Goal: Information Seeking & Learning: Learn about a topic

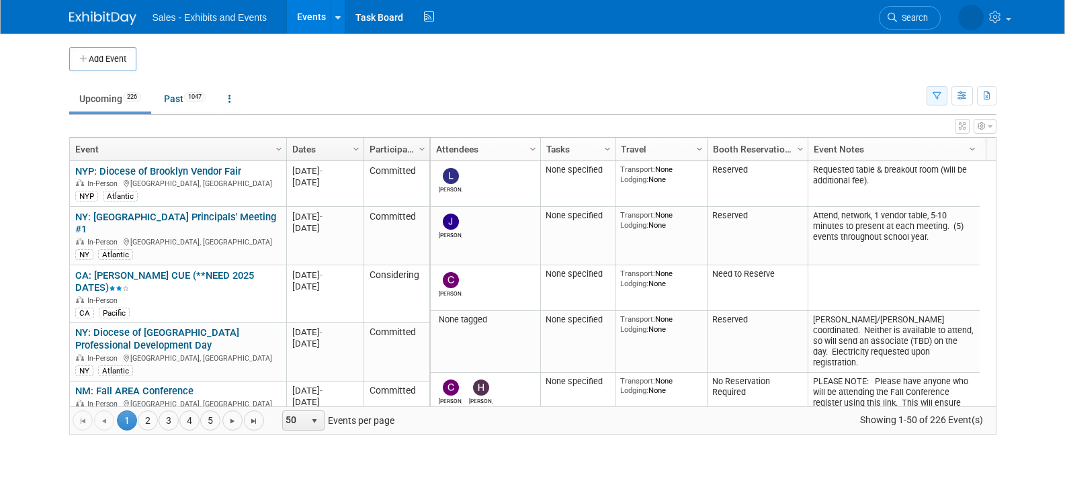
click at [932, 92] on icon "button" at bounding box center [936, 96] width 9 height 9
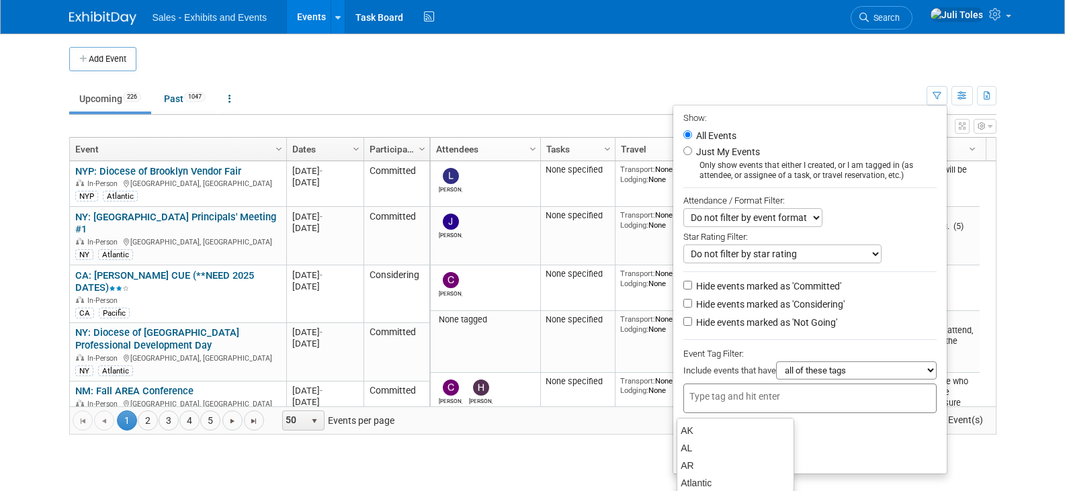
click at [813, 400] on div at bounding box center [809, 399] width 253 height 30
type input "ca"
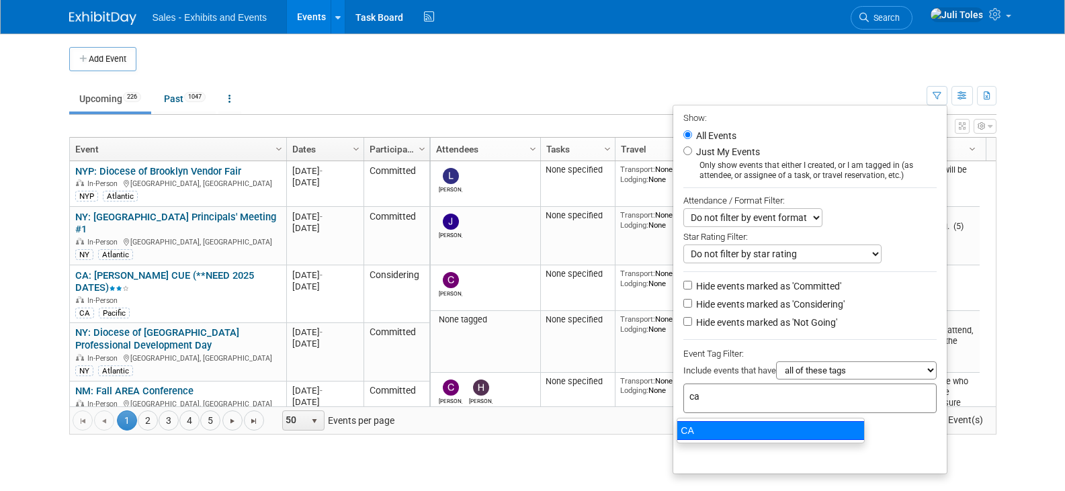
click at [717, 434] on div "CA" at bounding box center [771, 430] width 188 height 19
type input "CA"
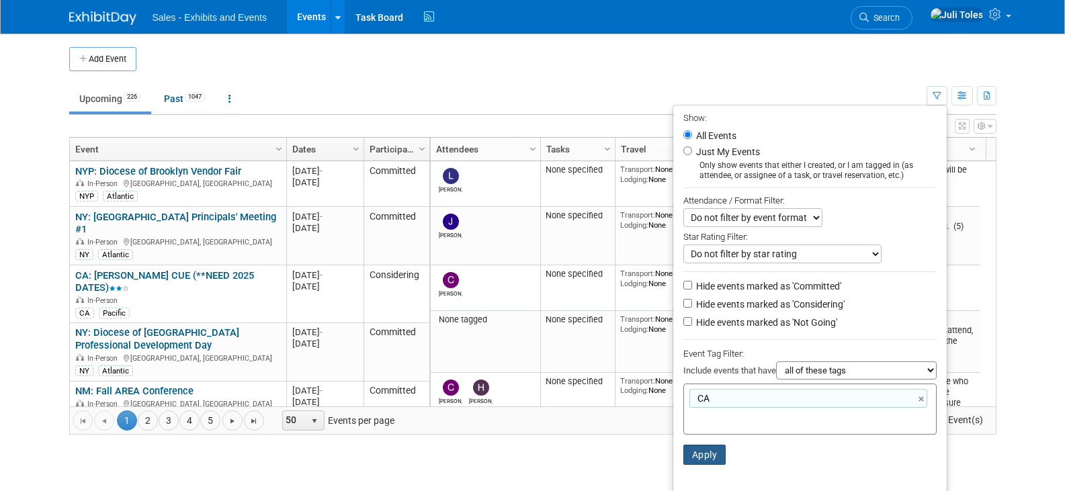
click at [696, 460] on button "Apply" at bounding box center [704, 455] width 43 height 20
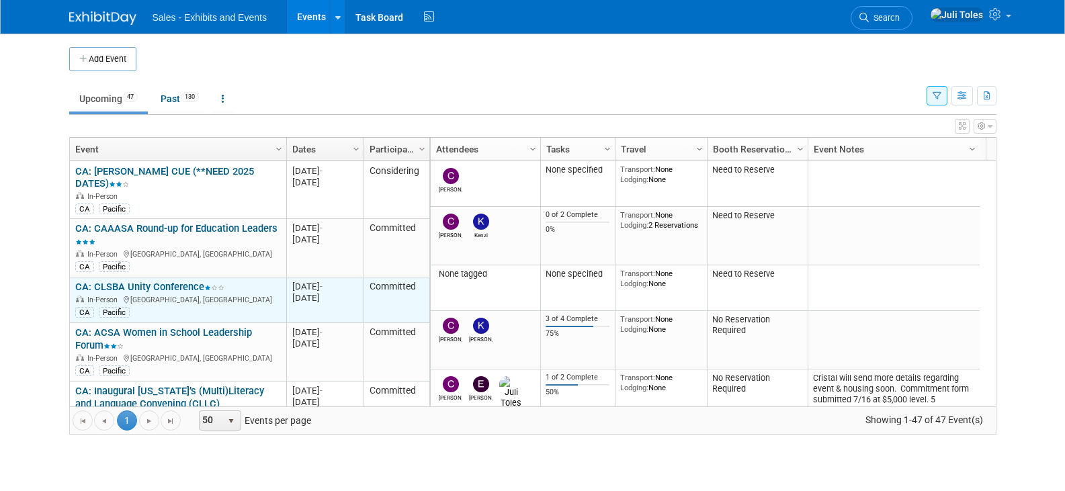
click at [155, 281] on link "CA: CLSBA Unity Conference" at bounding box center [149, 287] width 149 height 12
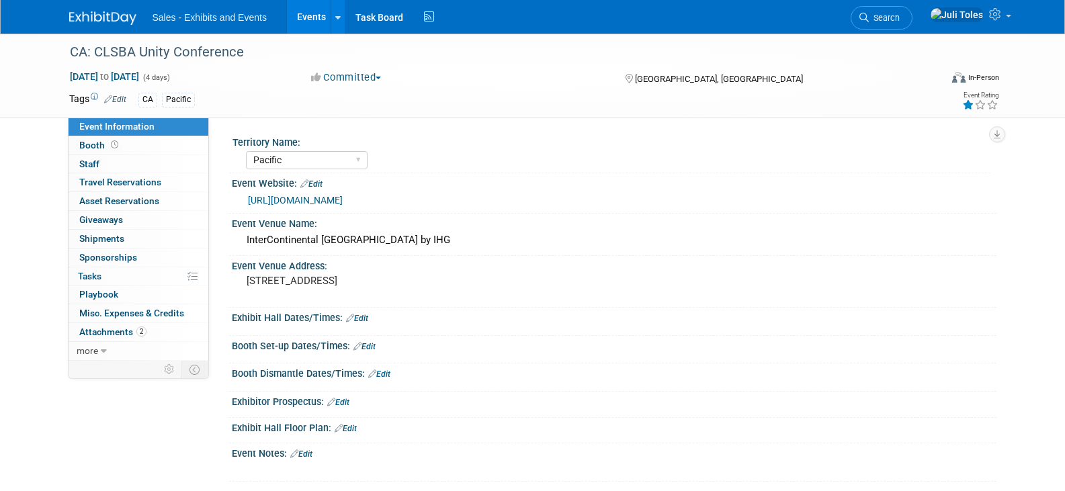
select select "Pacific"
click at [112, 331] on span "Attachments 2" at bounding box center [112, 331] width 67 height 11
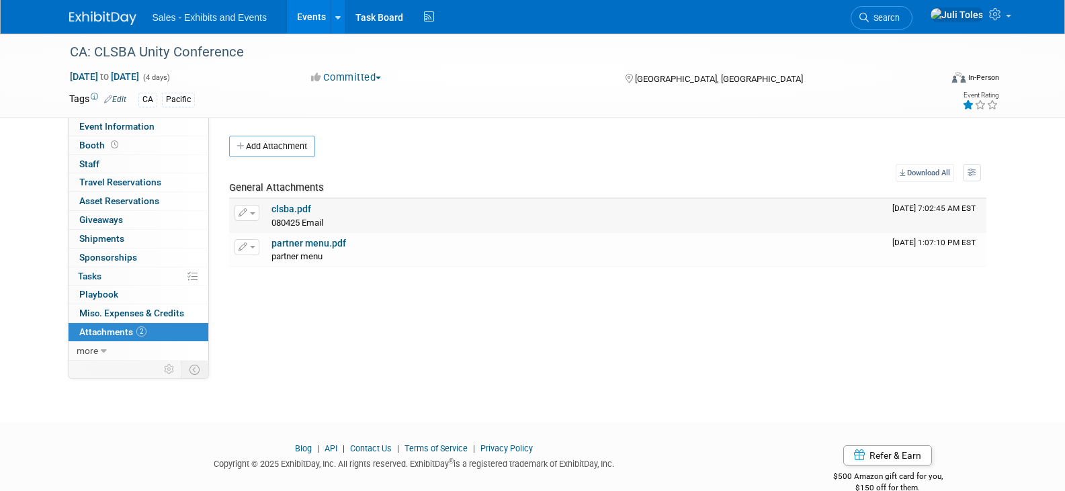
click at [287, 210] on link "clsba.pdf" at bounding box center [291, 209] width 40 height 11
click at [131, 261] on span "Sponsorships 0" at bounding box center [108, 257] width 58 height 11
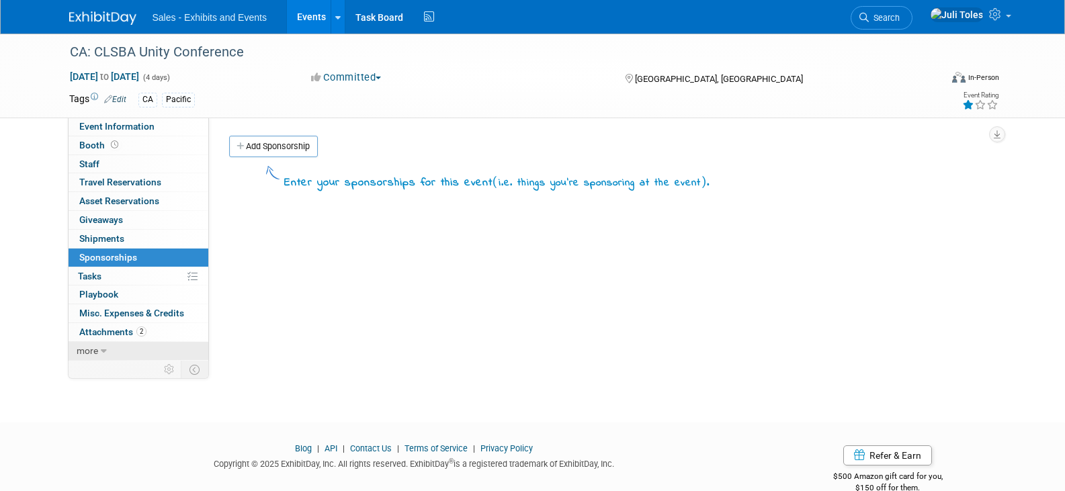
click at [84, 354] on span "more" at bounding box center [87, 350] width 21 height 11
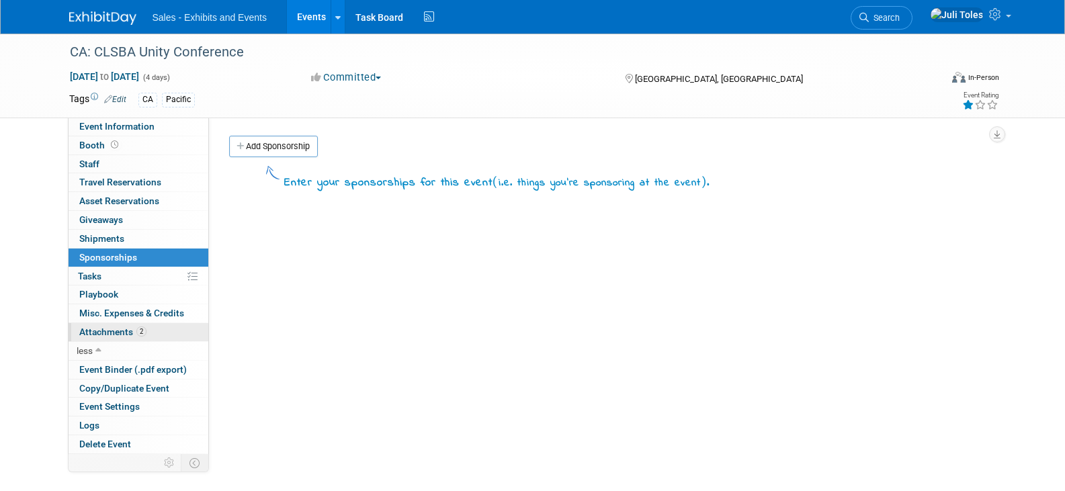
click at [97, 334] on span "Attachments 2" at bounding box center [112, 331] width 67 height 11
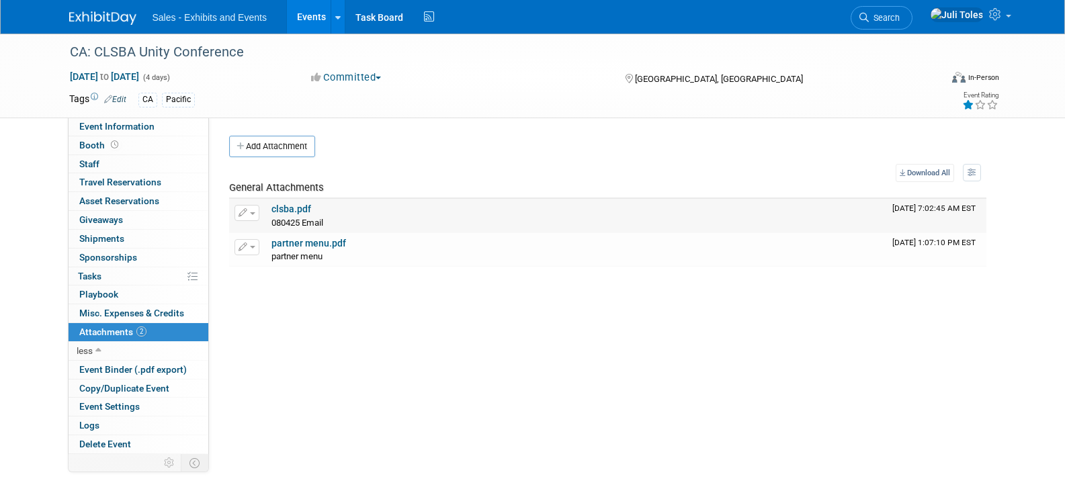
click at [295, 211] on link "clsba.pdf" at bounding box center [291, 209] width 40 height 11
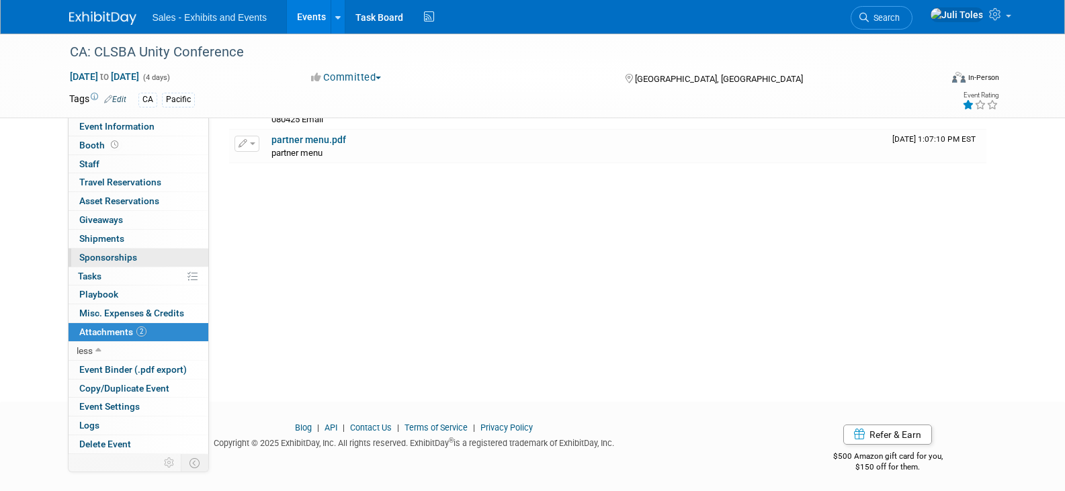
scroll to position [108, 0]
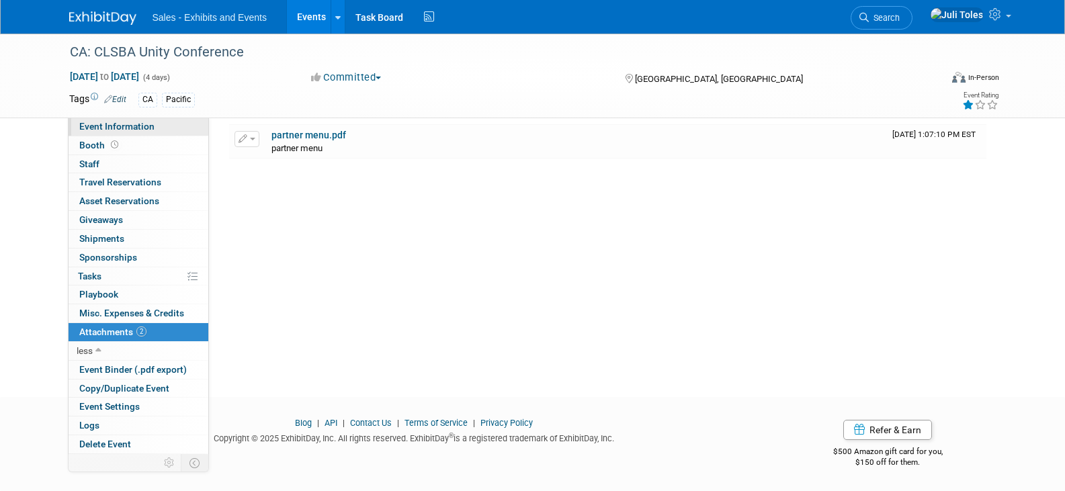
click at [82, 124] on span "Event Information" at bounding box center [116, 126] width 75 height 11
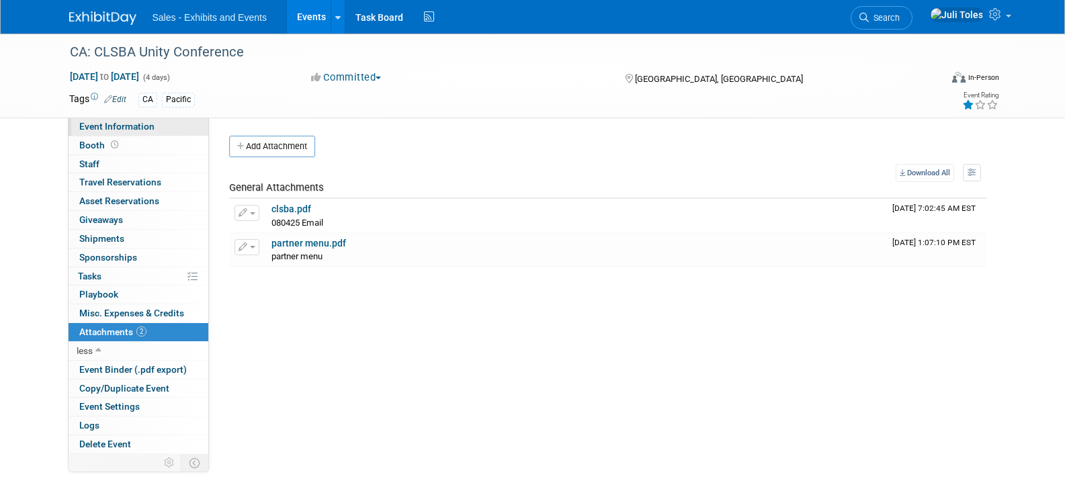
select select "Pacific"
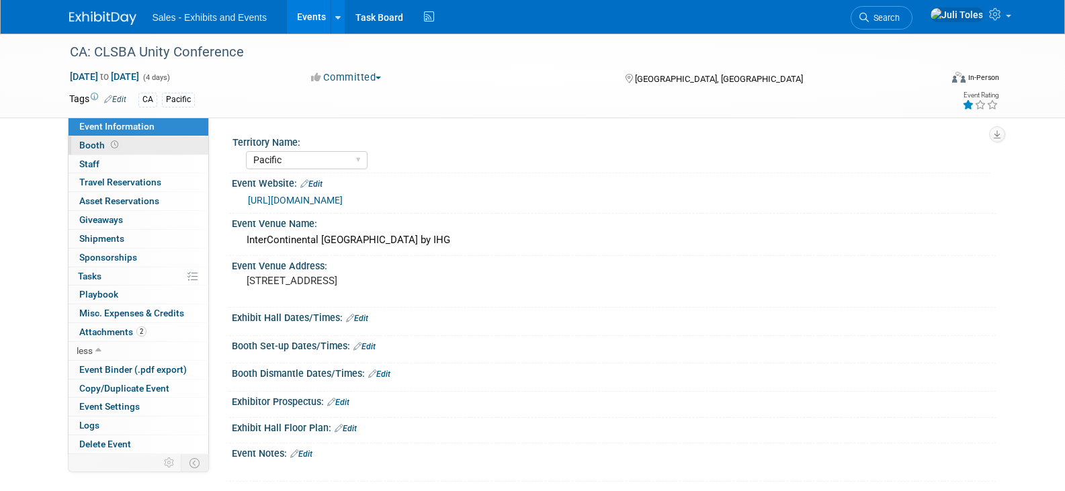
click at [87, 142] on span "Booth" at bounding box center [100, 145] width 42 height 11
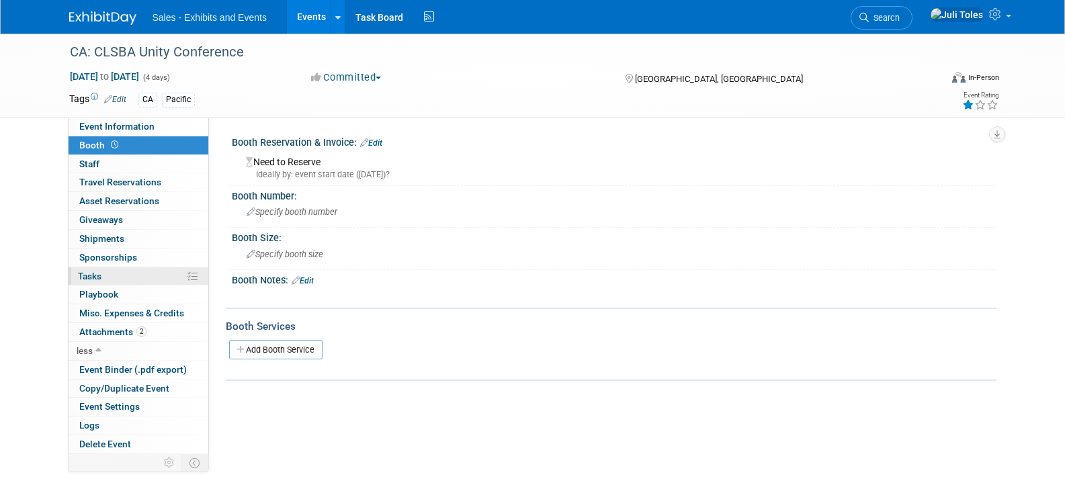
click at [101, 277] on span "Tasks 0%" at bounding box center [90, 276] width 24 height 11
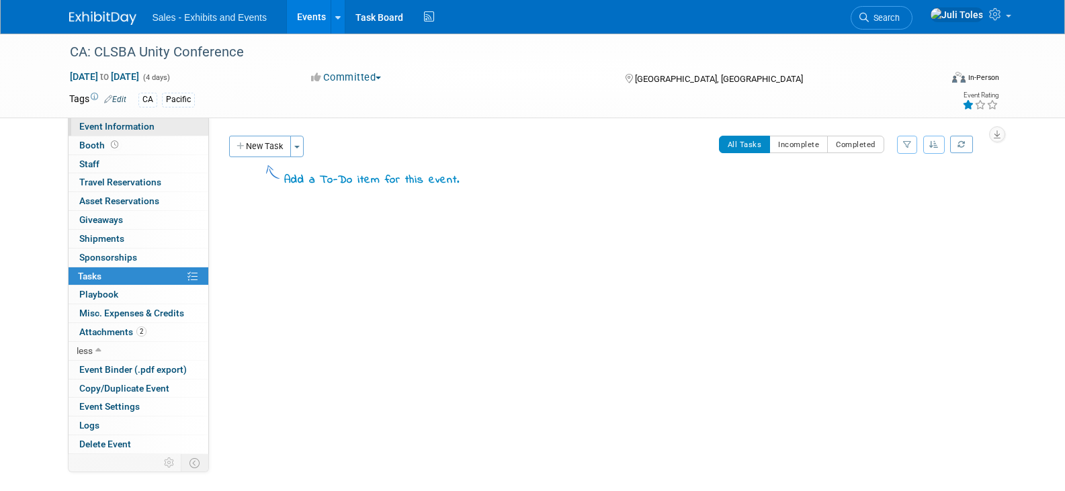
click at [112, 122] on span "Event Information" at bounding box center [116, 126] width 75 height 11
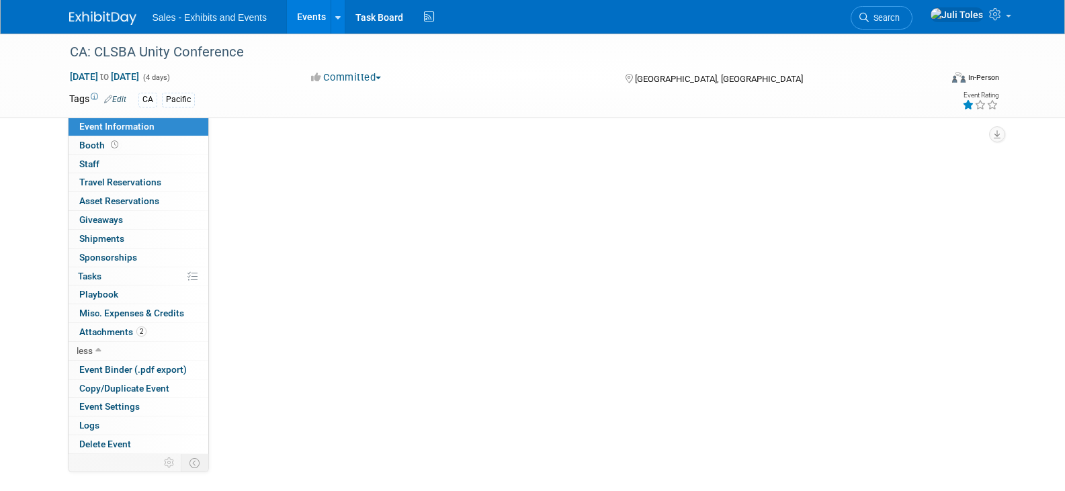
select select "Pacific"
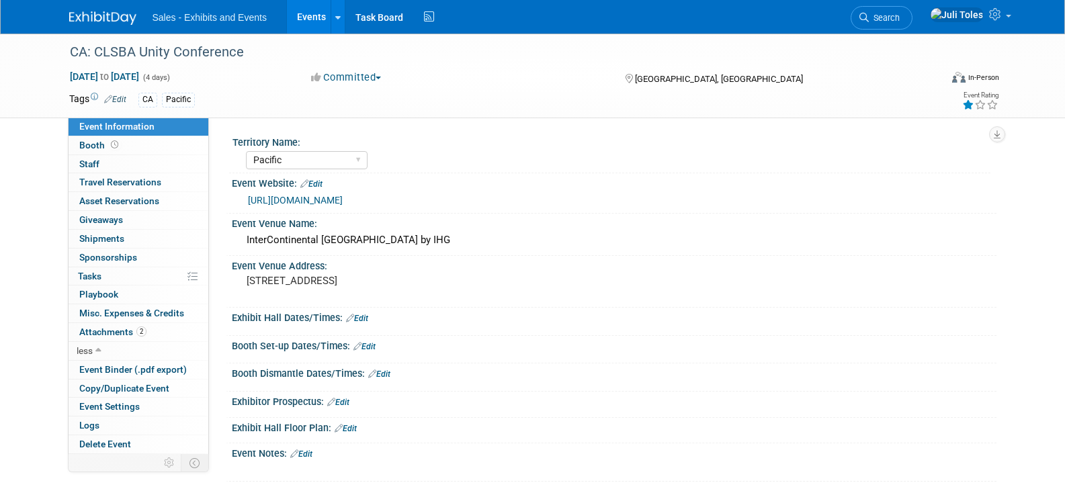
click at [384, 79] on button "Committed" at bounding box center [346, 78] width 80 height 14
click at [363, 135] on link "Not Going" at bounding box center [360, 137] width 106 height 19
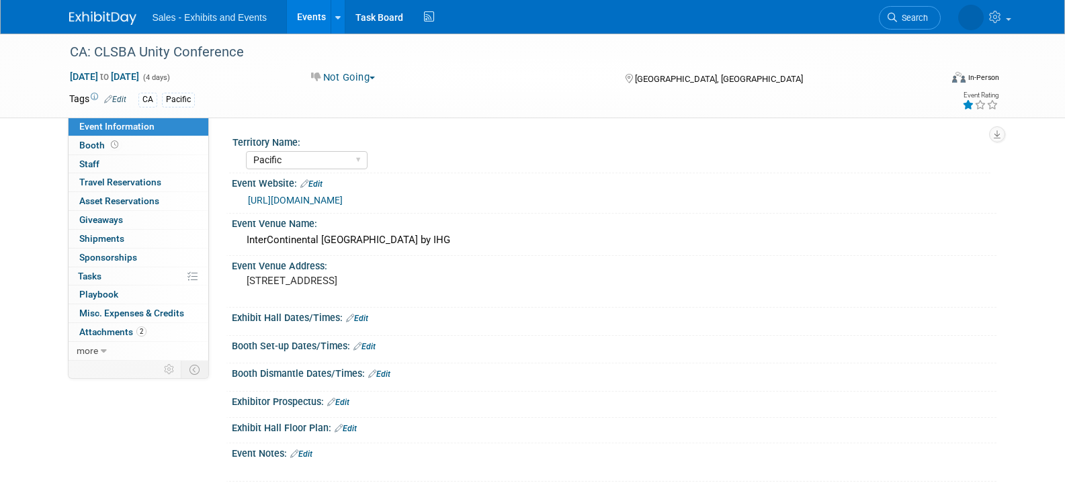
select select "Pacific"
click at [899, 15] on span "Search" at bounding box center [884, 18] width 31 height 10
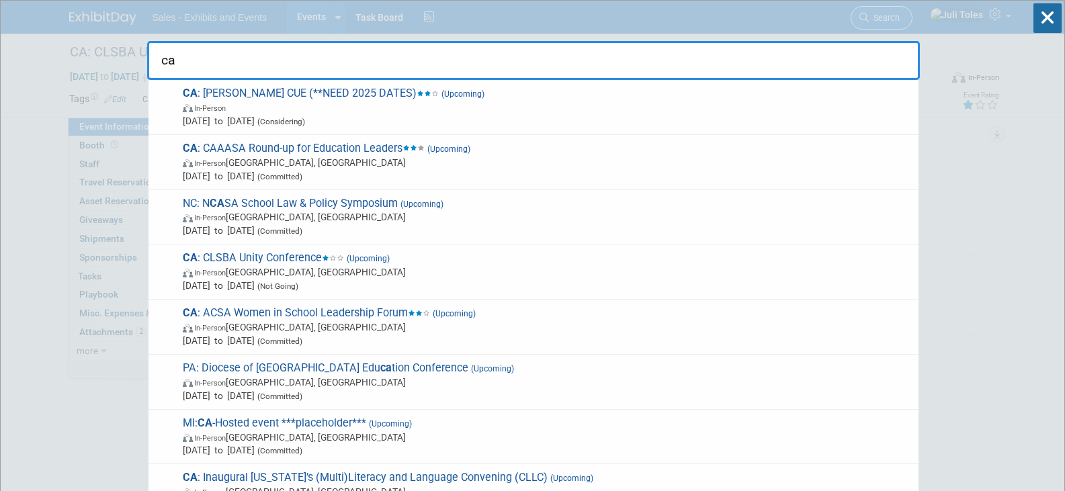
type input "c"
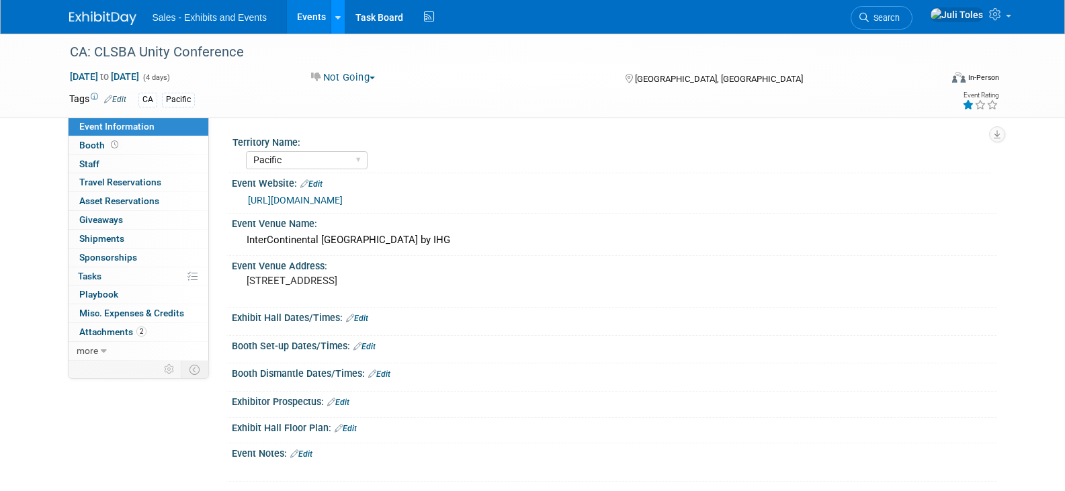
scroll to position [67, 0]
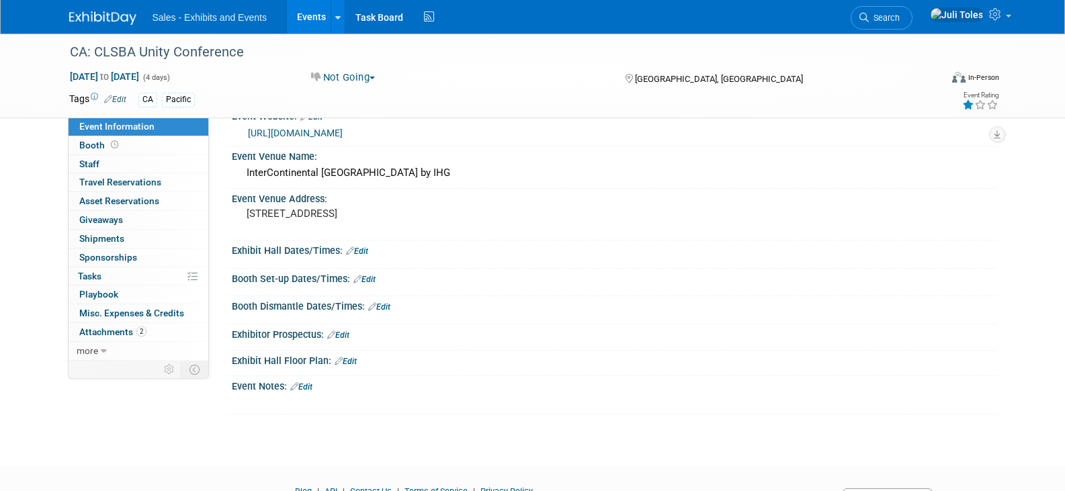
click at [87, 17] on img at bounding box center [102, 17] width 67 height 13
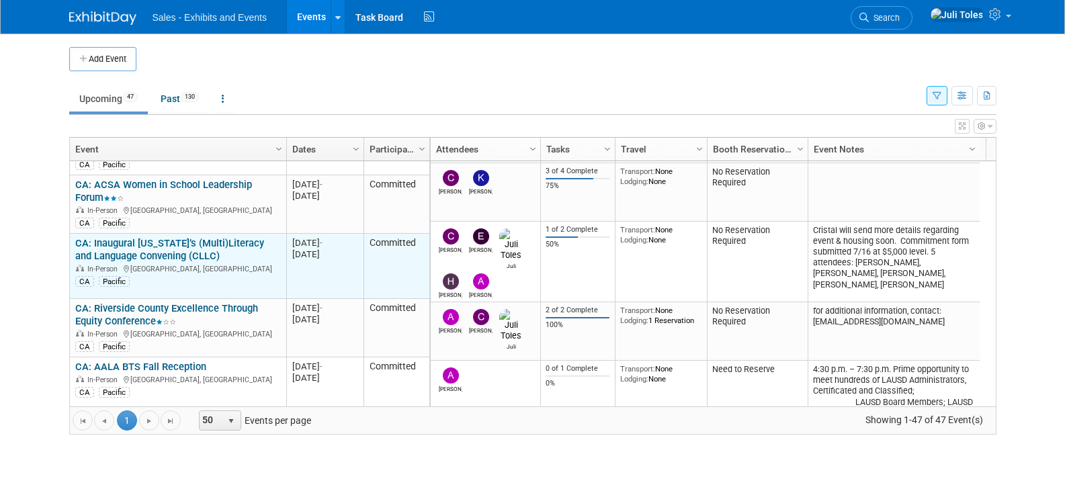
click at [158, 237] on link "CA: Inaugural [US_STATE]’s (Multi)Literacy and Language Convening (CLLC)" at bounding box center [169, 249] width 189 height 25
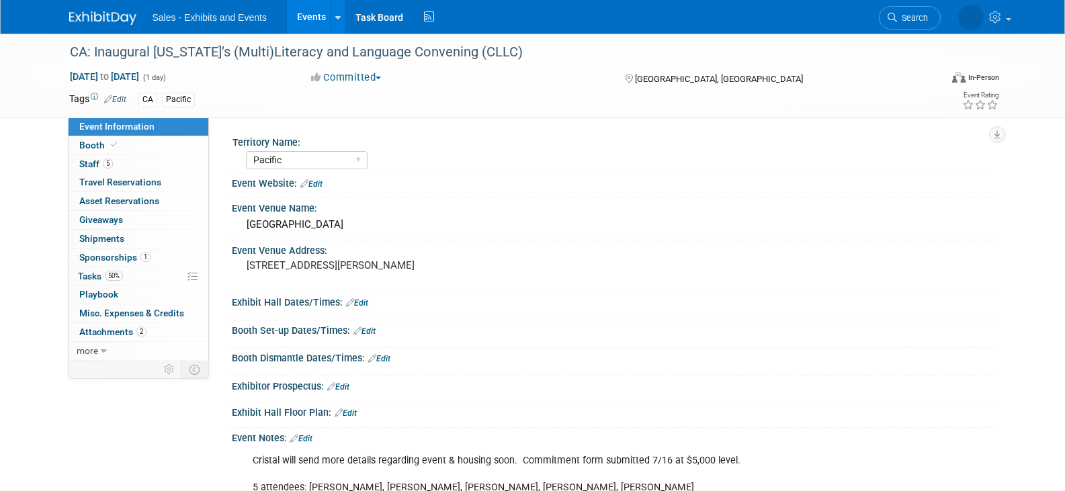
select select "Pacific"
click at [93, 171] on link "5 Staff 5" at bounding box center [139, 164] width 140 height 18
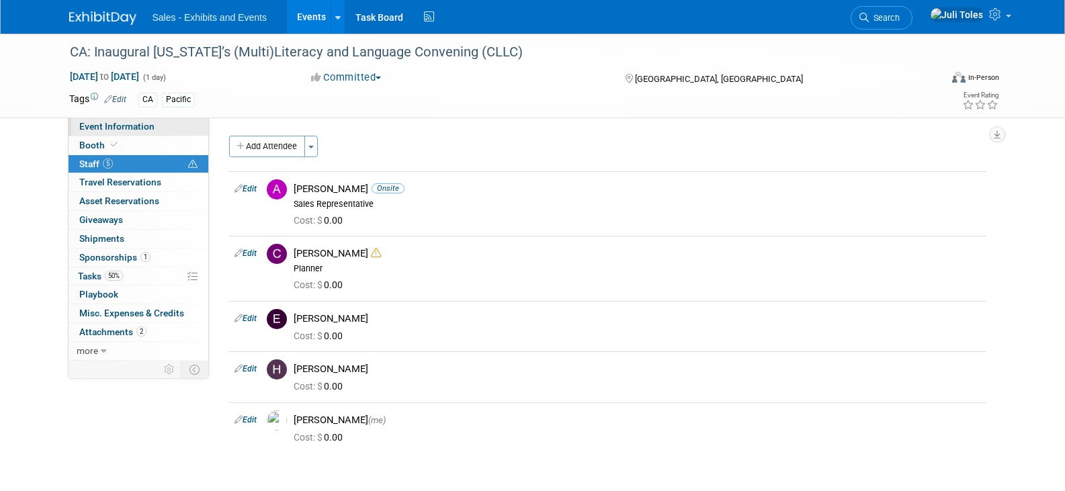
click at [112, 126] on span "Event Information" at bounding box center [116, 126] width 75 height 11
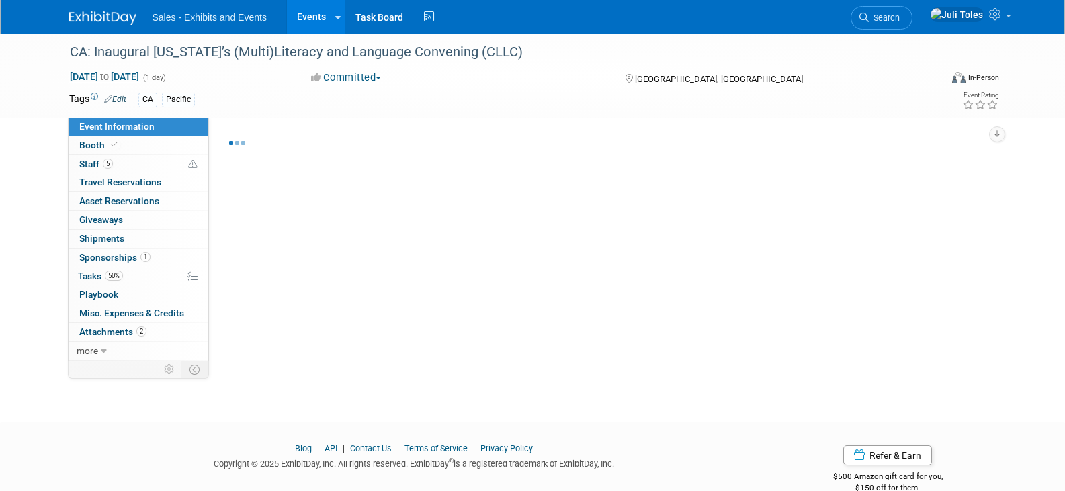
select select "Pacific"
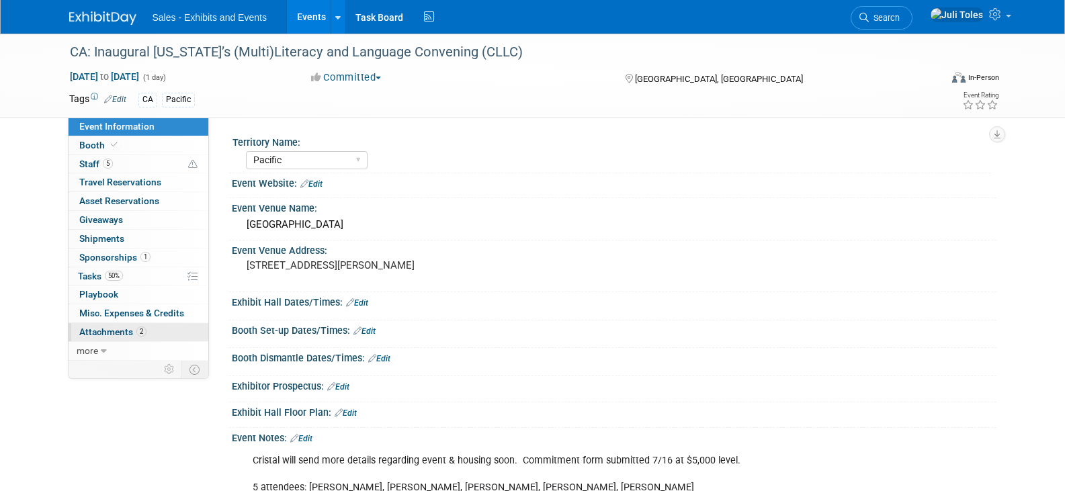
click at [102, 334] on span "Attachments 2" at bounding box center [112, 331] width 67 height 11
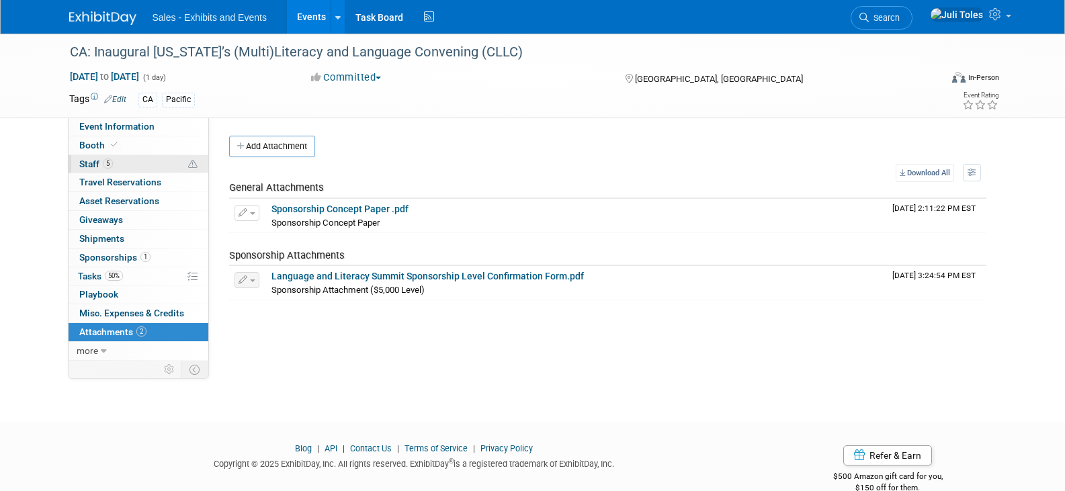
click at [89, 167] on span "Staff 5" at bounding box center [96, 164] width 34 height 11
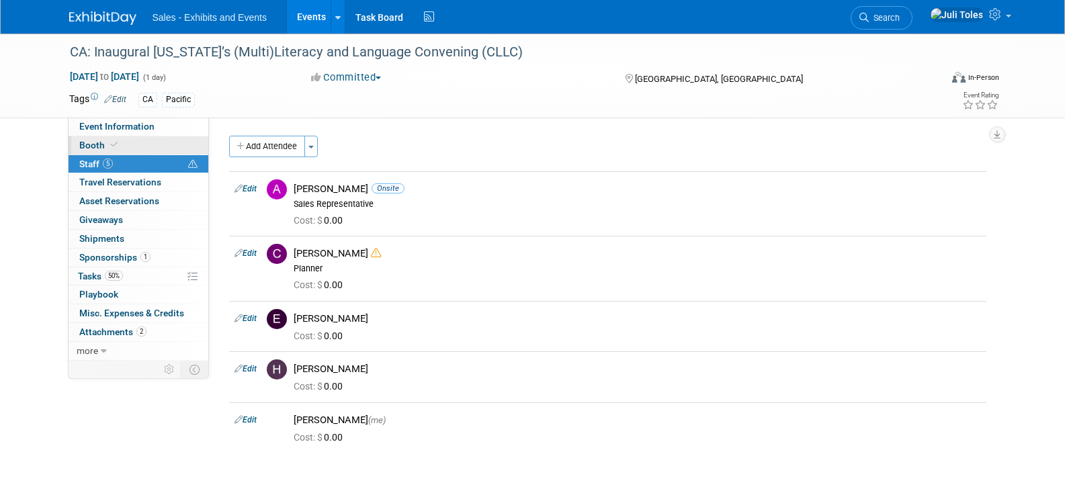
click at [84, 149] on span "Booth" at bounding box center [99, 145] width 41 height 11
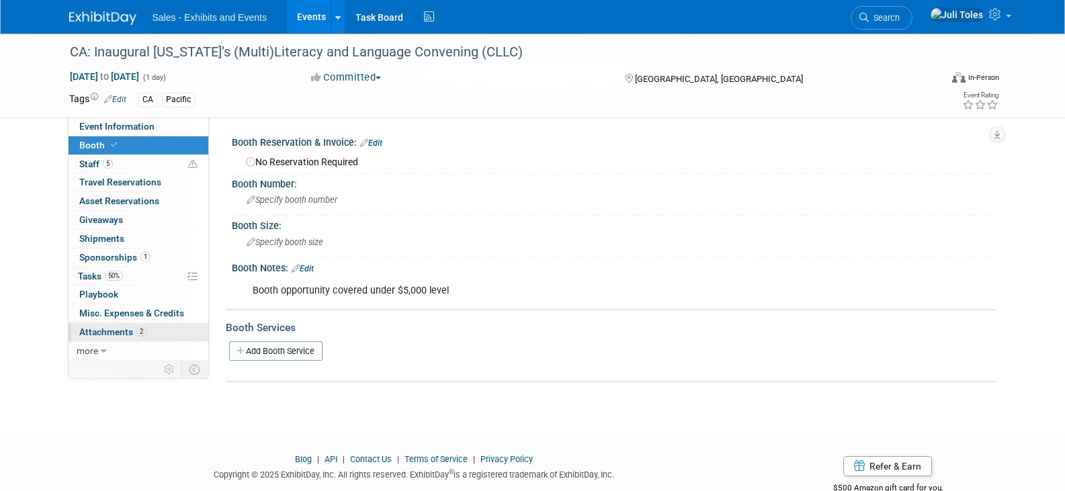
click at [115, 332] on span "Attachments 2" at bounding box center [112, 331] width 67 height 11
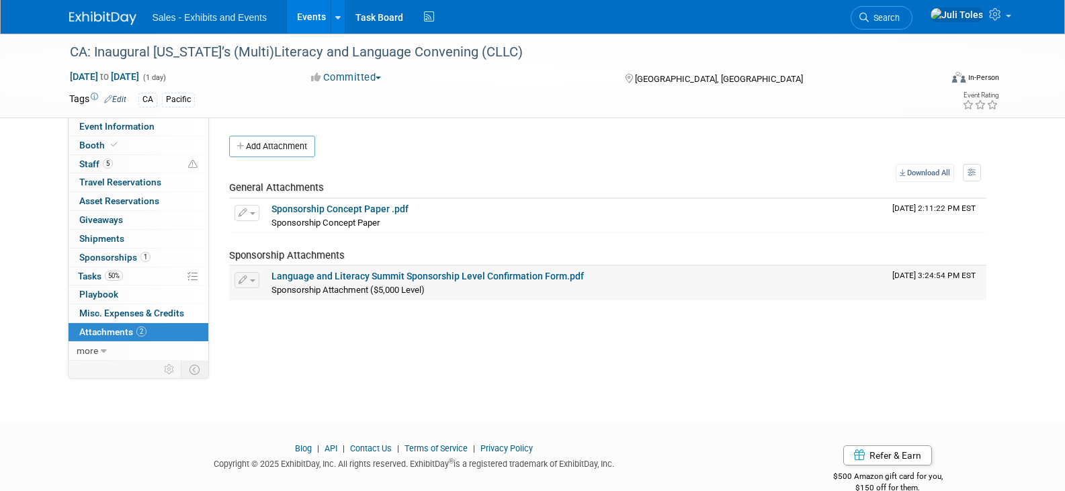
click at [482, 272] on link "Language and Literacy Summit Sponsorship Level Confirmation Form.pdf" at bounding box center [427, 276] width 312 height 11
click at [334, 208] on link "Sponsorship Concept Paper .pdf" at bounding box center [339, 209] width 137 height 11
click at [123, 126] on span "Event Information" at bounding box center [116, 126] width 75 height 11
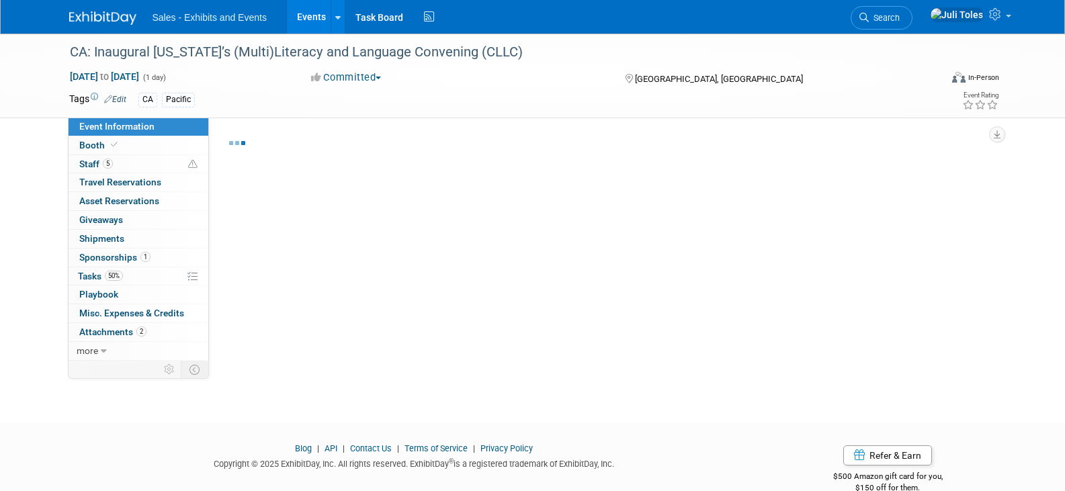
select select "Pacific"
